Goal: Communication & Community: Answer question/provide support

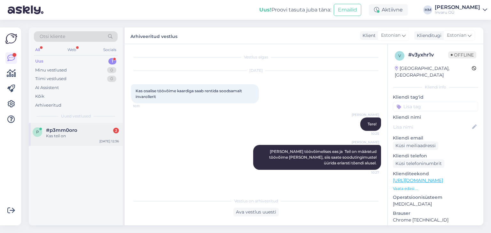
click at [56, 132] on span "#p3mm0oro" at bounding box center [61, 131] width 31 height 6
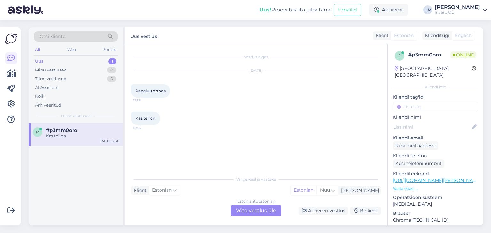
click at [258, 209] on div "Estonian to Estonian Võta vestlus üle" at bounding box center [256, 211] width 51 height 12
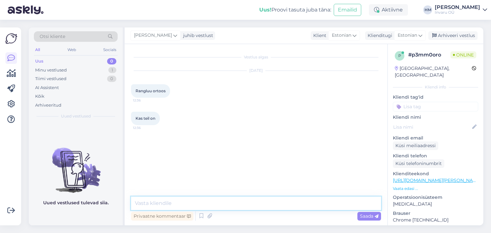
click at [149, 203] on textarea at bounding box center [256, 203] width 250 height 13
paste textarea "[URL][DOMAIN_NAME]"
type textarea "Tere! On pakkuda [URL][DOMAIN_NAME]"
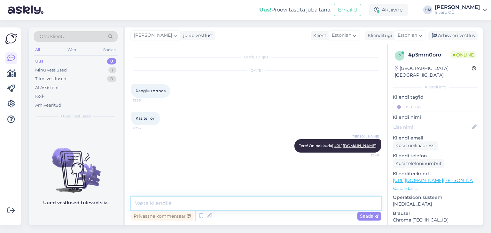
paste textarea "Näidustused: rangluu murdude järelravi kaheksakujulise bandaaži abil; puhkeasen…"
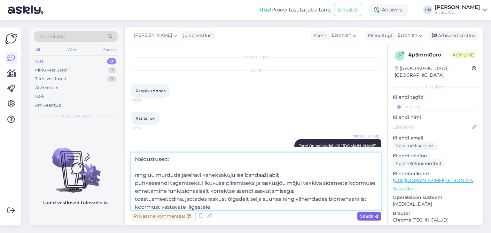
type textarea "Näidustused: rangluu murdude järelravi kaheksakujulise bandaaži abil; puhkeasen…"
drag, startPoint x: 363, startPoint y: 217, endPoint x: 364, endPoint y: 222, distance: 5.5
click at [363, 217] on span "Saada" at bounding box center [369, 217] width 19 height 6
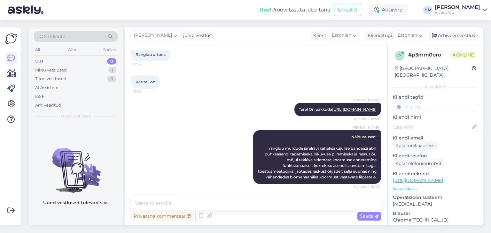
scroll to position [81, 0]
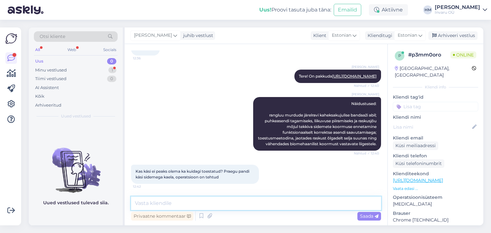
click at [159, 201] on textarea at bounding box center [256, 203] width 250 height 13
paste textarea "[URL][DOMAIN_NAME]"
type textarea "Meil on pakkuda ka [URL][DOMAIN_NAME]"
drag, startPoint x: 325, startPoint y: 200, endPoint x: 18, endPoint y: 202, distance: 306.7
click at [18, 202] on div "Võimalused Veendu, et Askly loob sulle väärtust. Sulge Ühenda FB ja IG sõnumid …" at bounding box center [245, 127] width 491 height 214
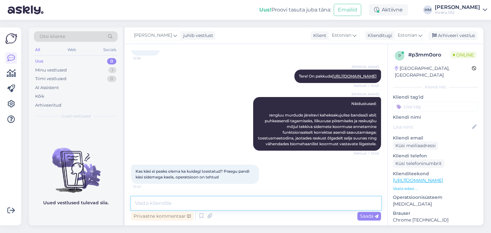
paste textarea "[URL][DOMAIN_NAME]"
type textarea "[URL][DOMAIN_NAME]"
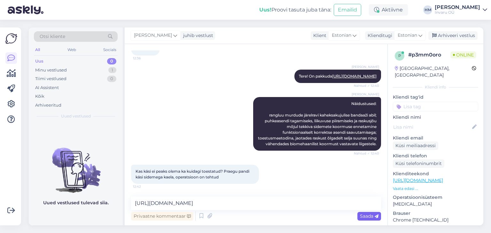
click at [367, 217] on span "Saada" at bounding box center [369, 217] width 19 height 6
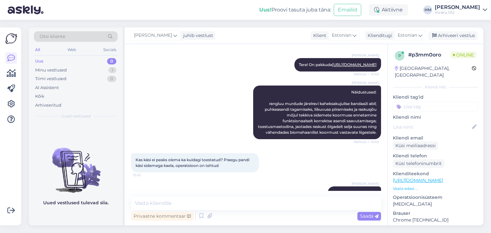
scroll to position [115, 0]
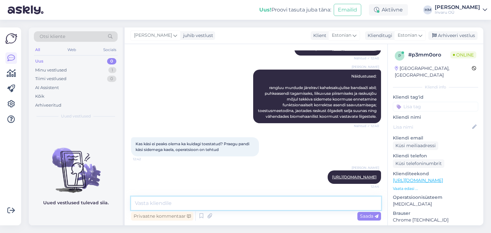
paste textarea "Näidustused: [PERSON_NAME]/või küünarvarre trauma või põletik õlavarreluu proks…"
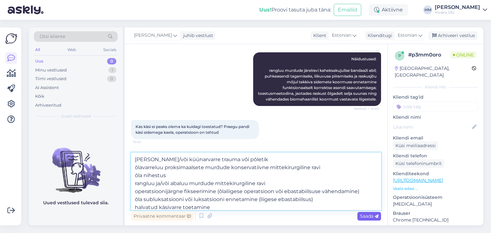
type textarea "Näidustused: [PERSON_NAME]/või küünarvarre trauma või põletik õlavarreluu proks…"
click at [366, 215] on span "Saada" at bounding box center [369, 217] width 19 height 6
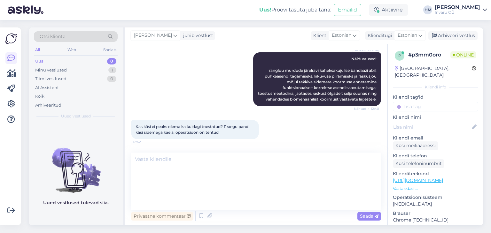
scroll to position [0, 0]
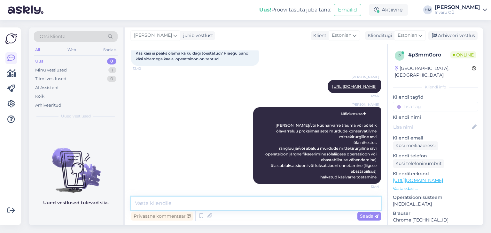
click at [171, 206] on textarea at bounding box center [256, 203] width 250 height 13
type textarea "Täpsemalt määrab siiski arst"
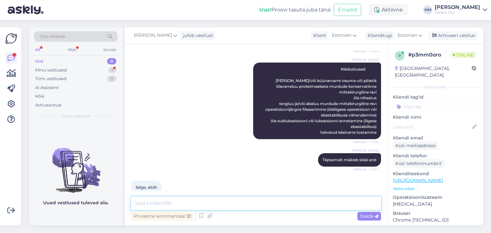
scroll to position [260, 0]
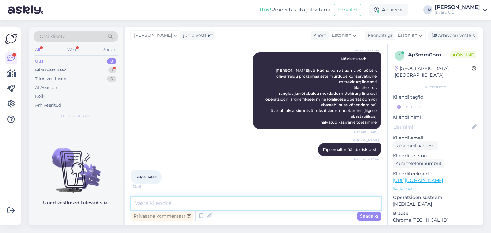
click at [163, 204] on textarea at bounding box center [256, 203] width 250 height 13
type textarea "P"
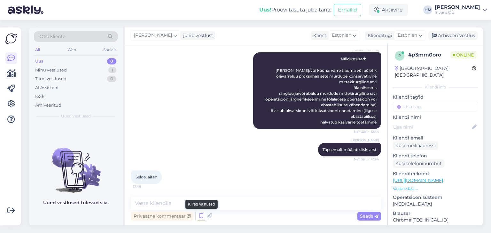
click at [198, 217] on icon at bounding box center [202, 217] width 8 height 10
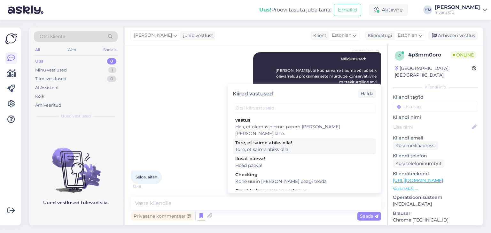
click at [271, 146] on div "Tore, et saime abiks olla!" at bounding box center [304, 149] width 138 height 7
type textarea "Tore, et saime abiks olla!"
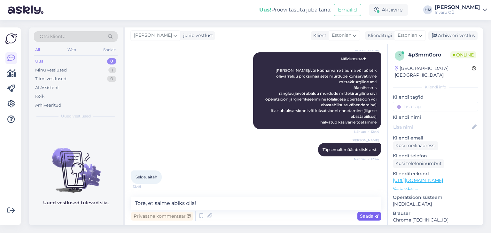
click at [368, 217] on span "Saada" at bounding box center [369, 217] width 19 height 6
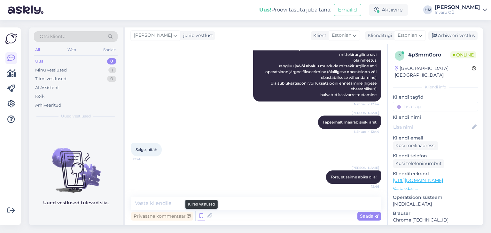
click at [201, 216] on icon at bounding box center [202, 217] width 8 height 10
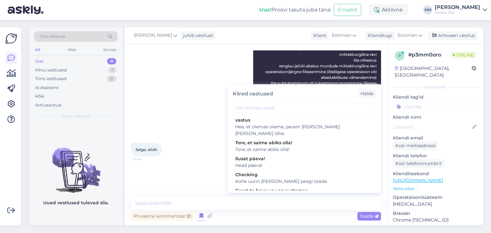
click at [252, 162] on div "Head päeva!" at bounding box center [304, 165] width 138 height 7
type textarea "Head päeva!"
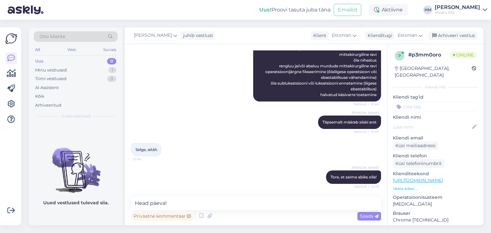
click at [367, 216] on span "Saada" at bounding box center [369, 217] width 19 height 6
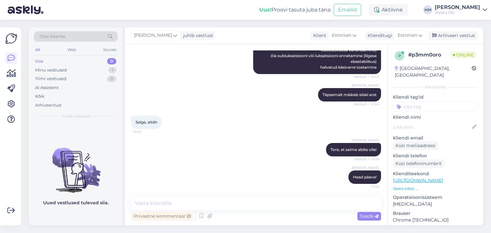
scroll to position [315, 0]
click at [470, 35] on div "Arhiveeri vestlus" at bounding box center [453, 35] width 49 height 9
